Goal: Find specific page/section: Find specific page/section

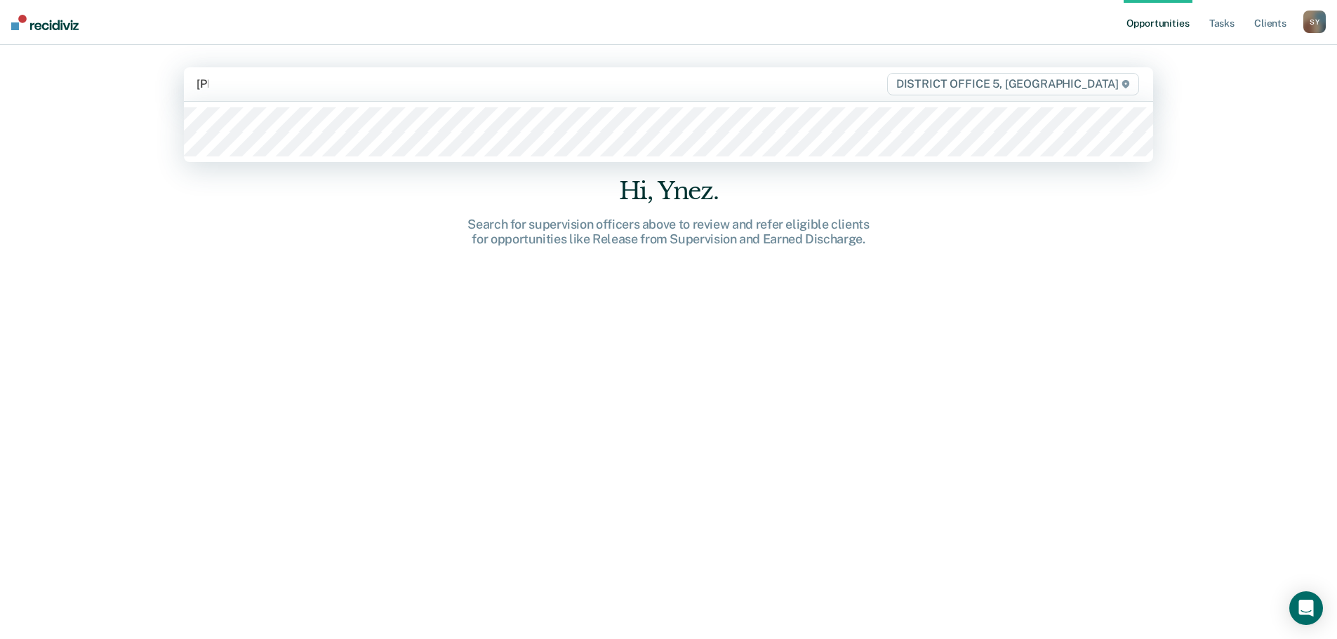
type input "[PERSON_NAME]"
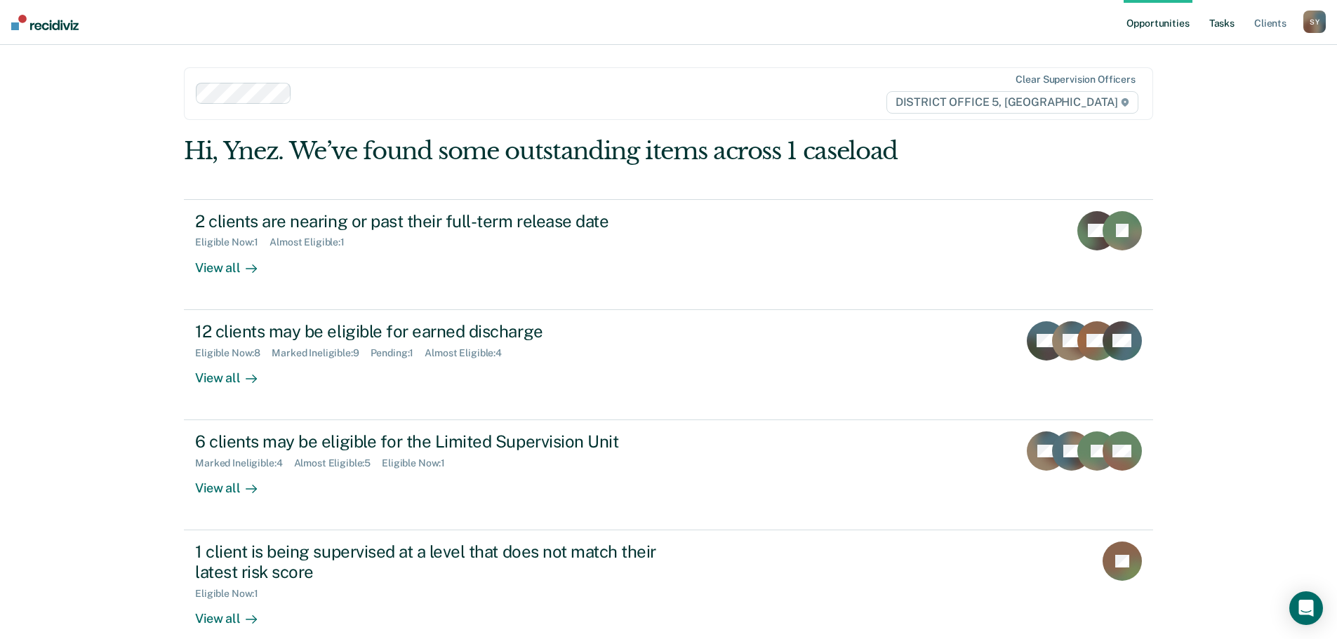
click at [1215, 22] on link "Tasks" at bounding box center [1222, 22] width 31 height 45
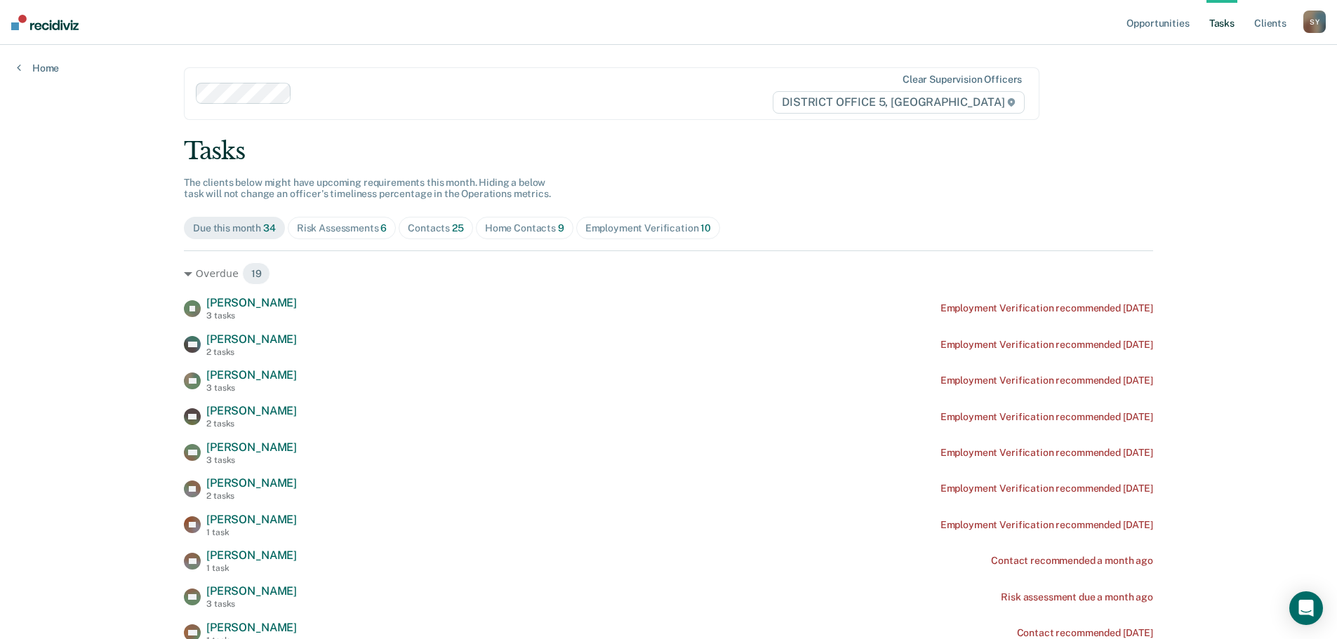
click at [519, 232] on div "Home Contacts 9" at bounding box center [524, 229] width 79 height 12
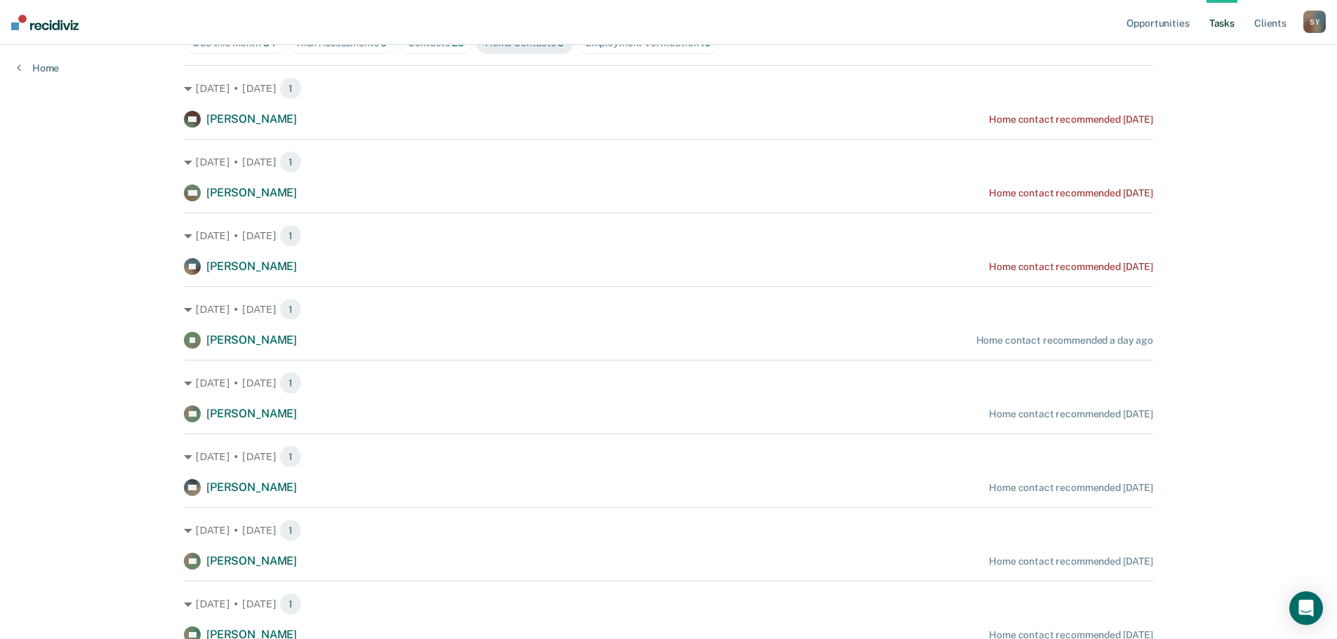
scroll to position [211, 0]
